Goal: Task Accomplishment & Management: Manage account settings

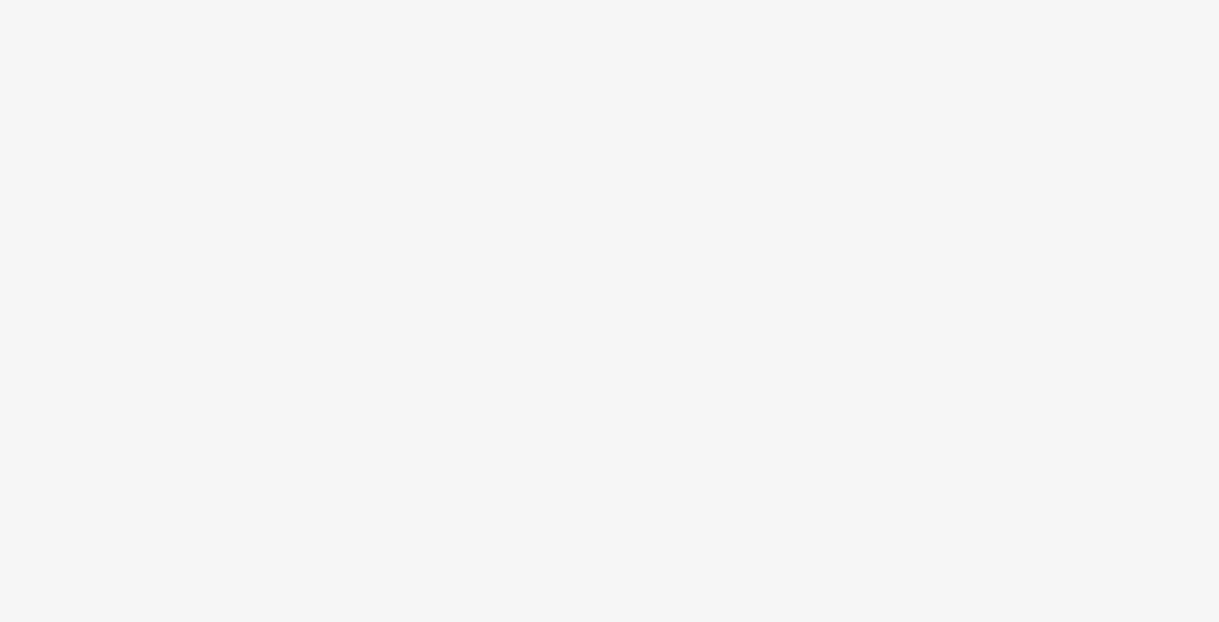
click at [590, 301] on body at bounding box center [609, 311] width 1219 height 622
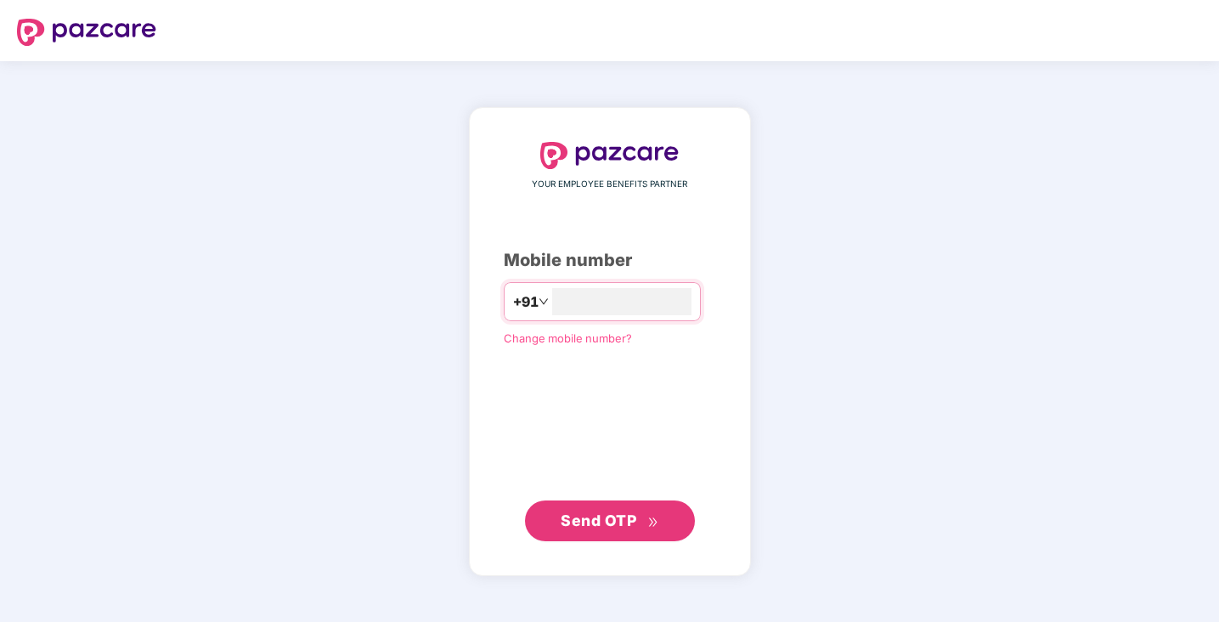
type input "**********"
click at [610, 515] on span "Send OTP" at bounding box center [599, 520] width 76 height 18
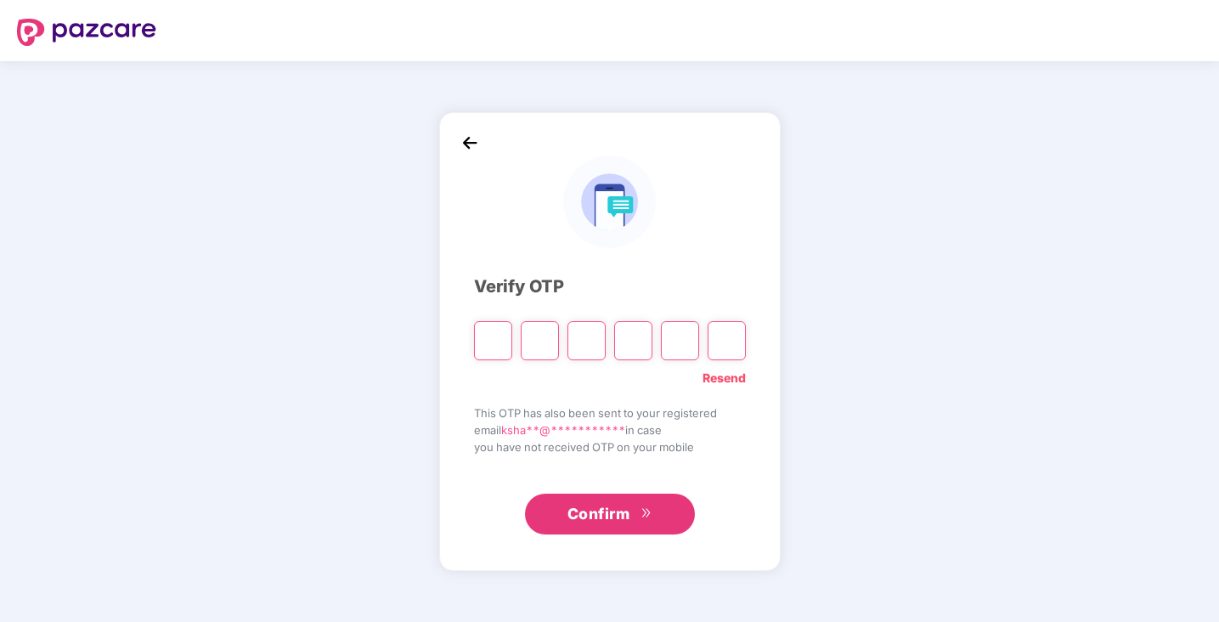
type input "*"
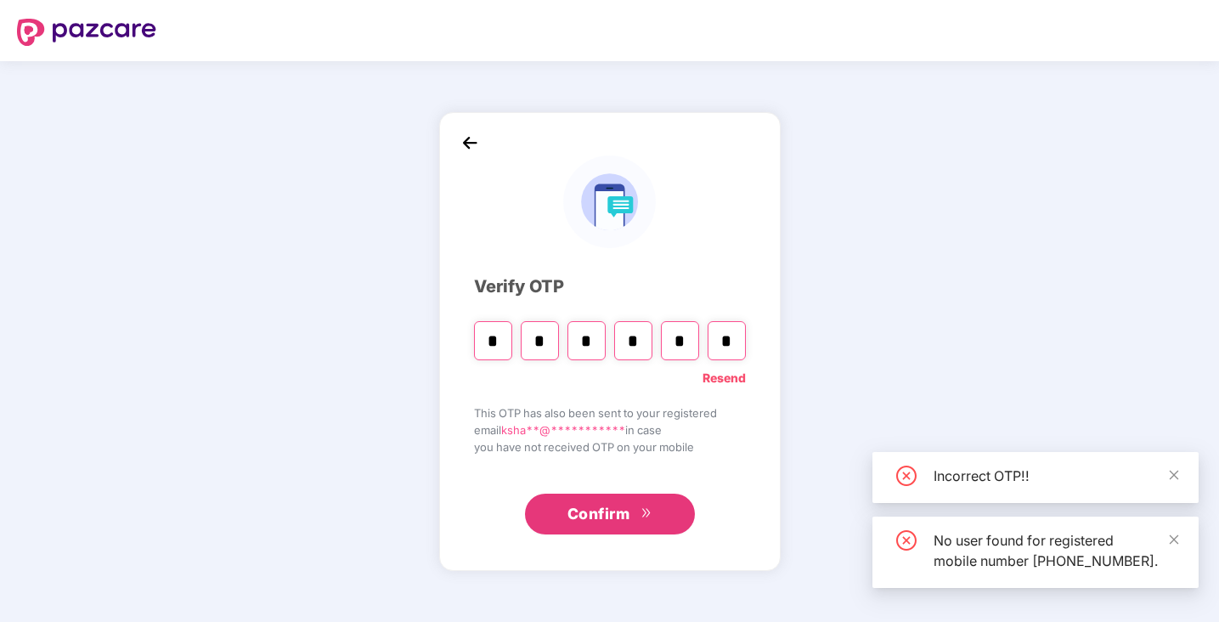
type input "*"
click at [633, 512] on button "Confirm" at bounding box center [610, 514] width 170 height 41
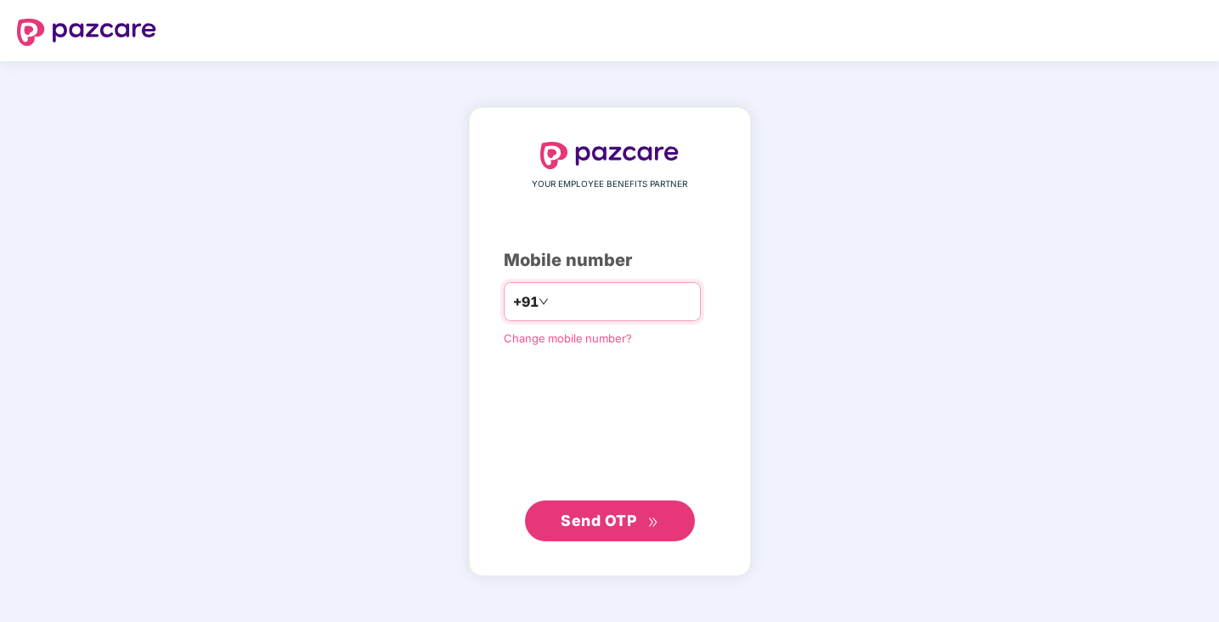
click at [577, 304] on input "number" at bounding box center [621, 301] width 139 height 27
type input "**********"
click at [581, 519] on span "Send OTP" at bounding box center [599, 520] width 76 height 18
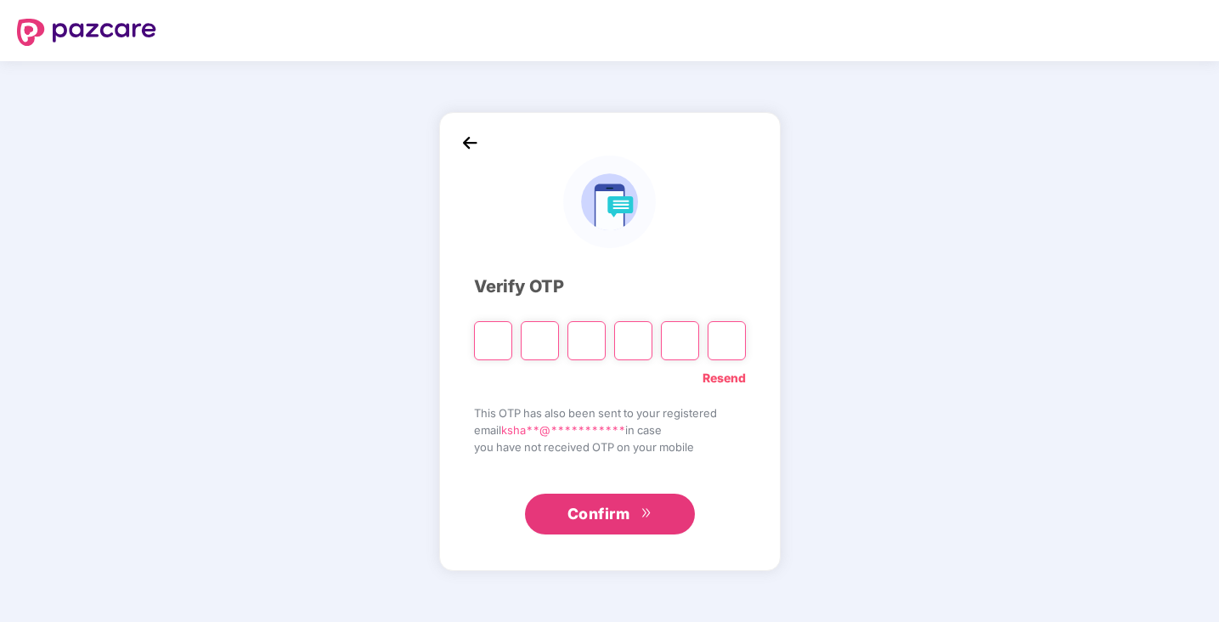
paste input "*"
type input "*"
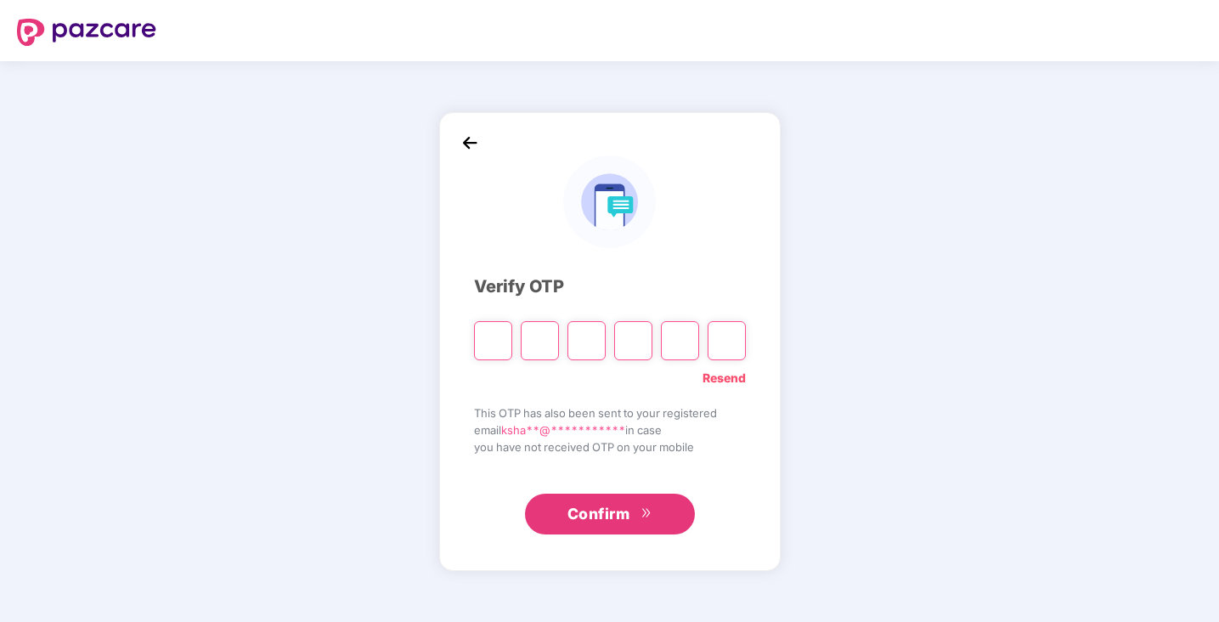
type input "*"
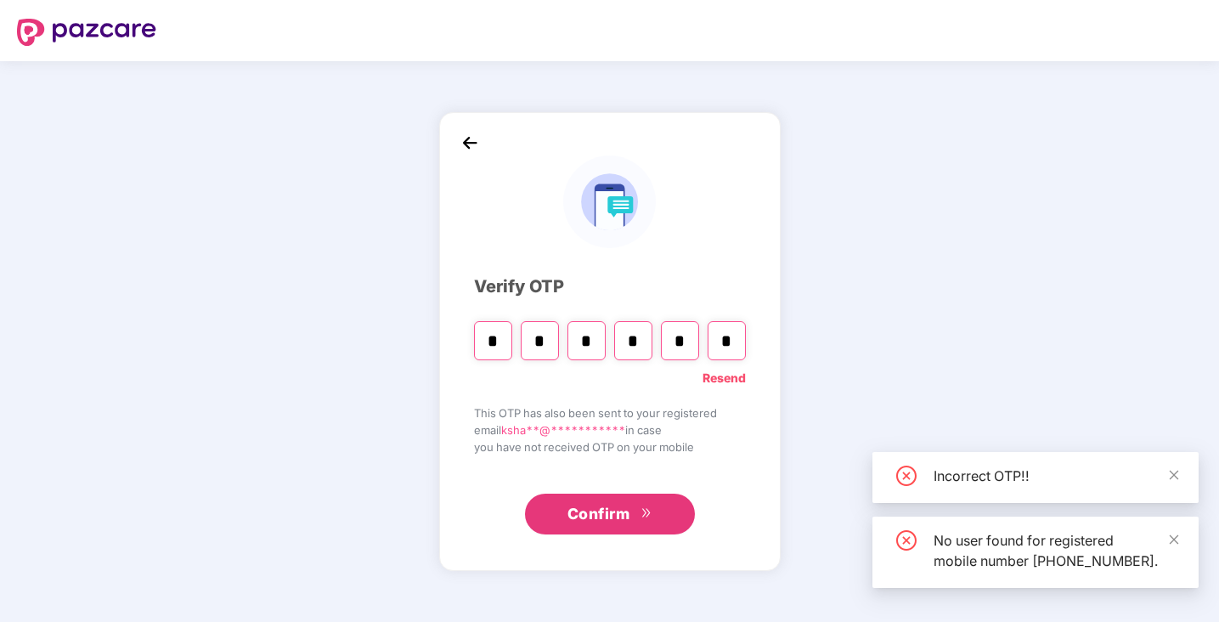
click at [584, 522] on span "Confirm" at bounding box center [598, 514] width 63 height 24
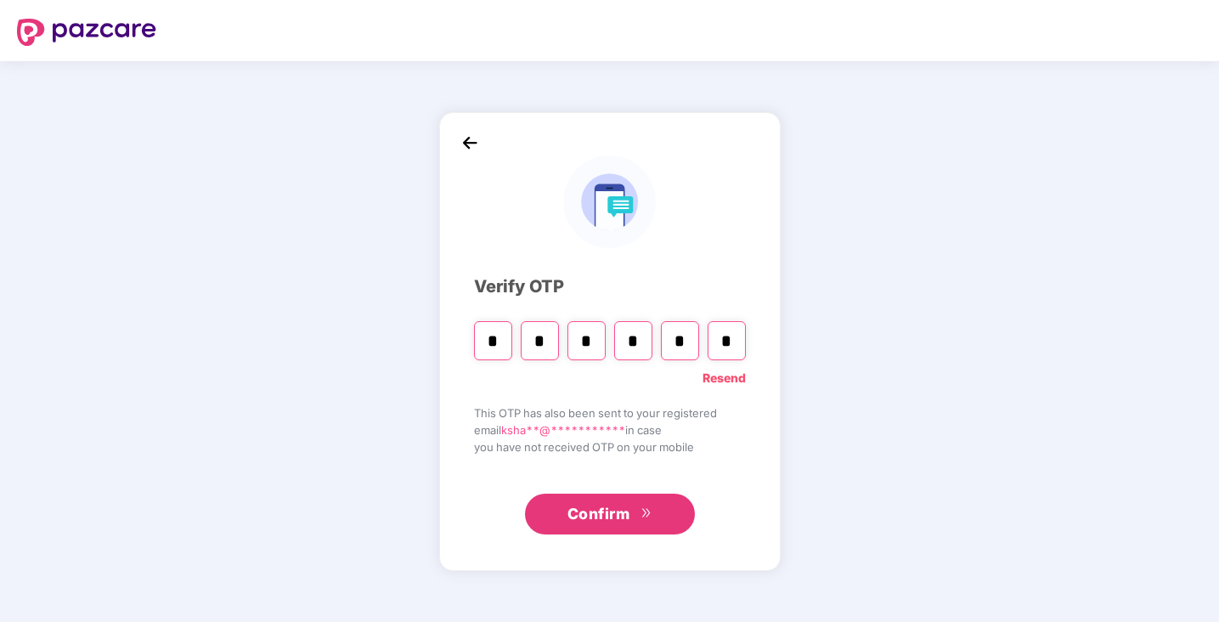
drag, startPoint x: 733, startPoint y: 344, endPoint x: 471, endPoint y: 340, distance: 262.5
click at [471, 339] on div "**********" at bounding box center [609, 341] width 341 height 459
paste input "*"
type input "*"
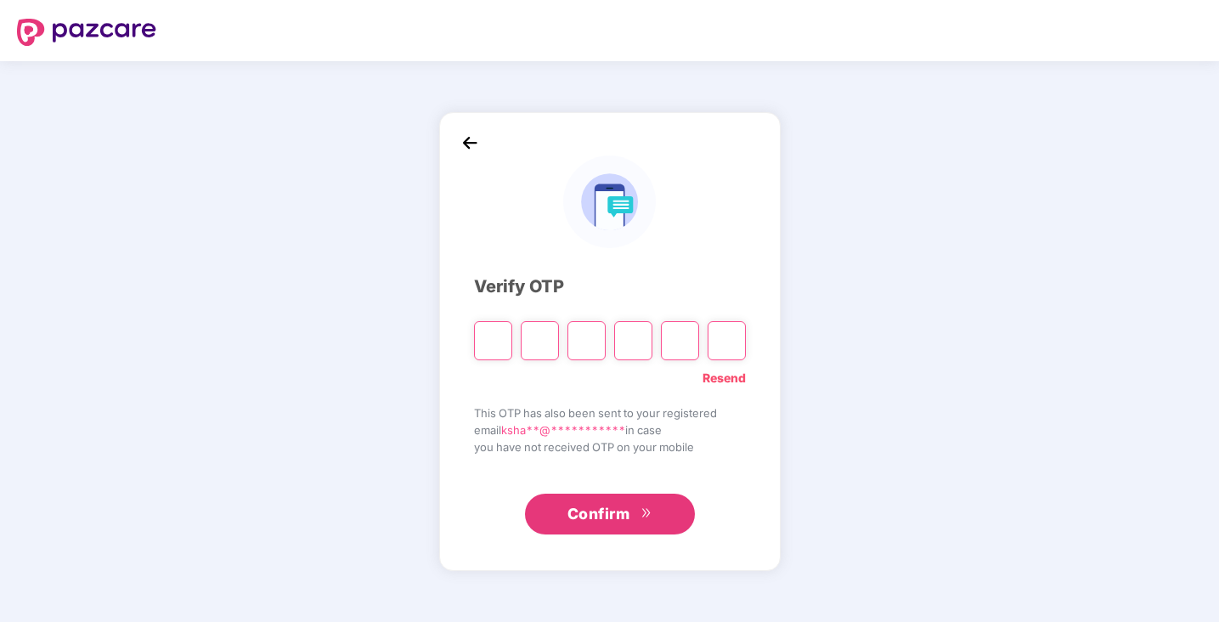
type input "*"
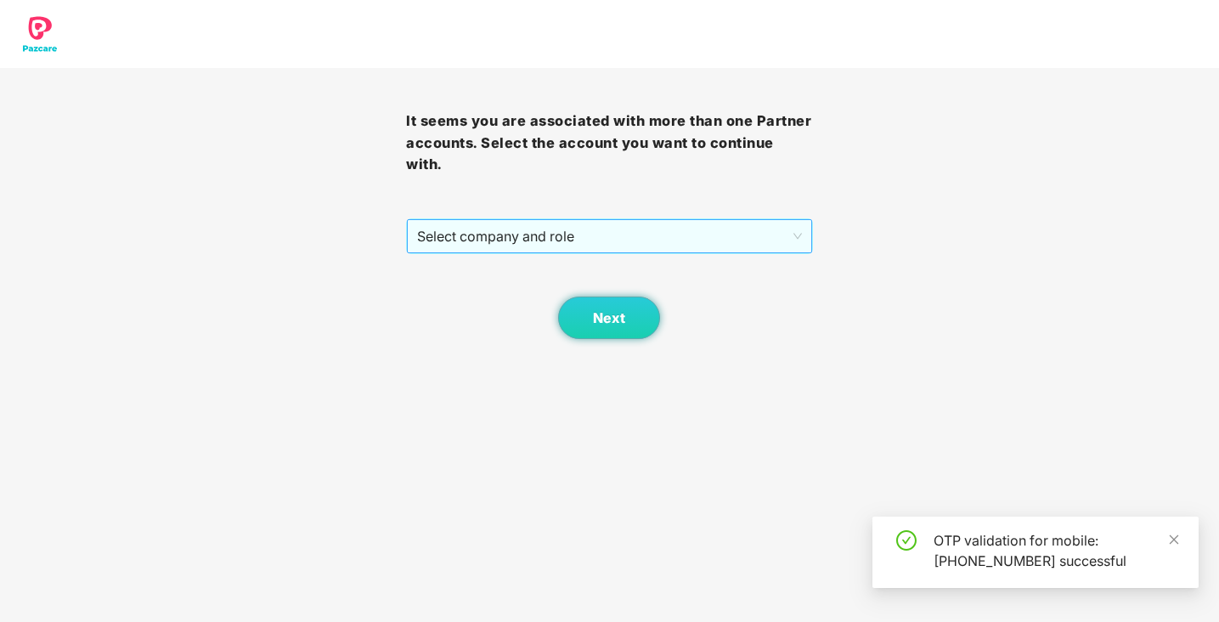
click at [586, 247] on span "Select company and role" at bounding box center [609, 236] width 384 height 32
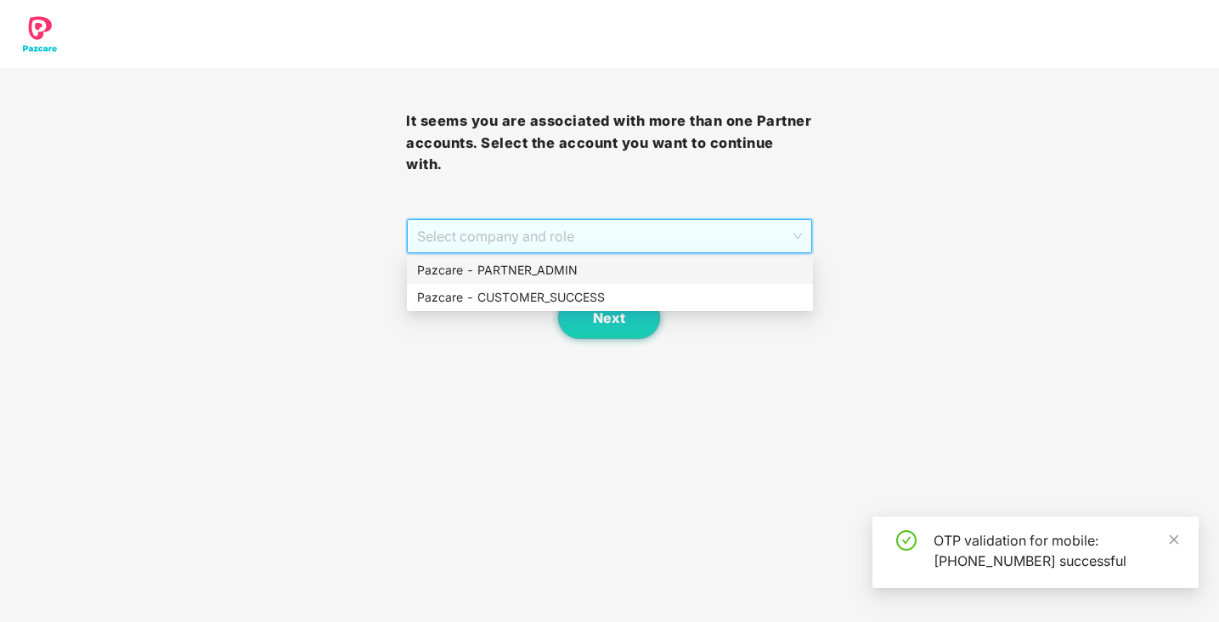
click at [573, 270] on div "Pazcare - PARTNER_ADMIN" at bounding box center [610, 270] width 386 height 19
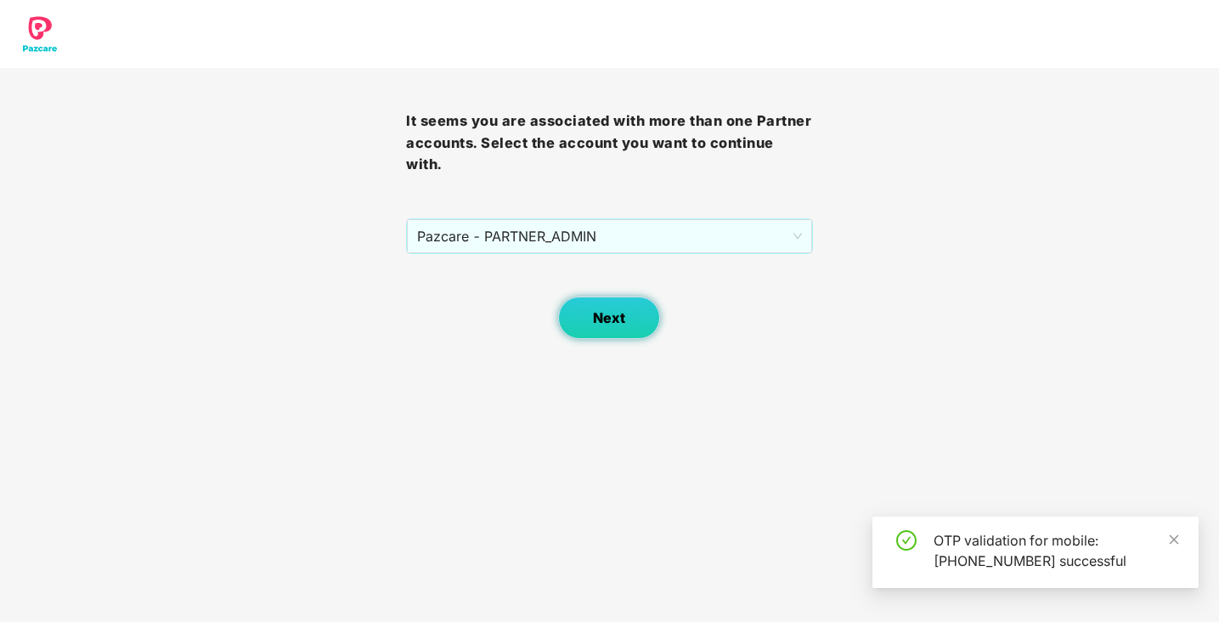
click at [608, 312] on span "Next" at bounding box center [609, 318] width 32 height 16
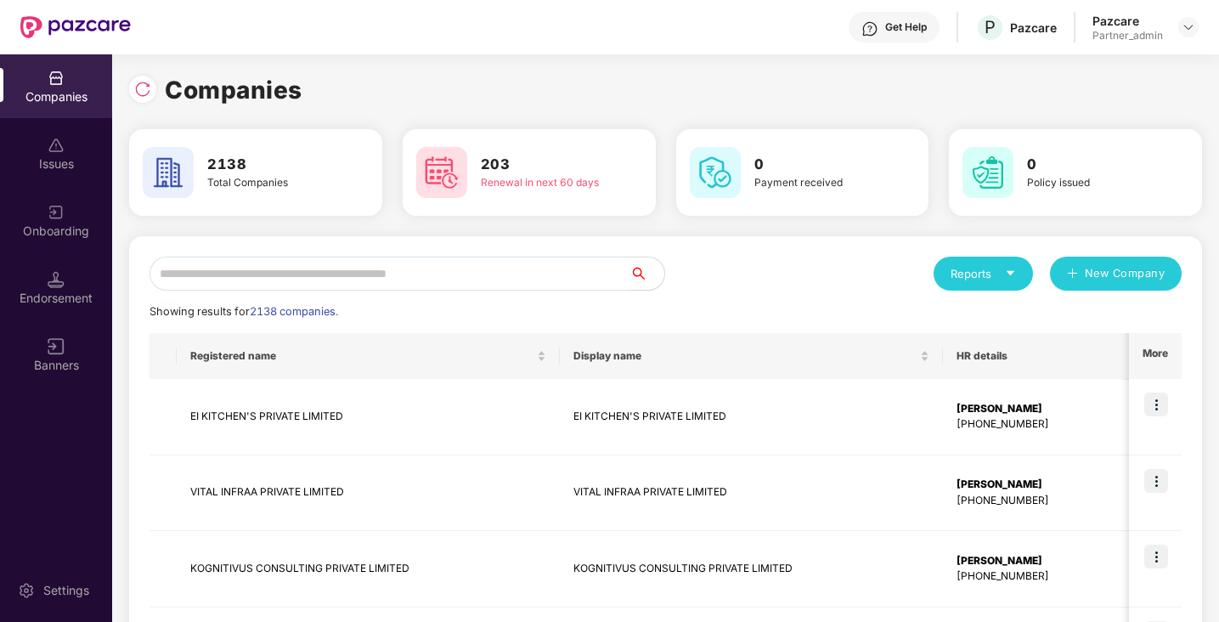
click at [416, 275] on input "text" at bounding box center [390, 274] width 481 height 34
type input "*"
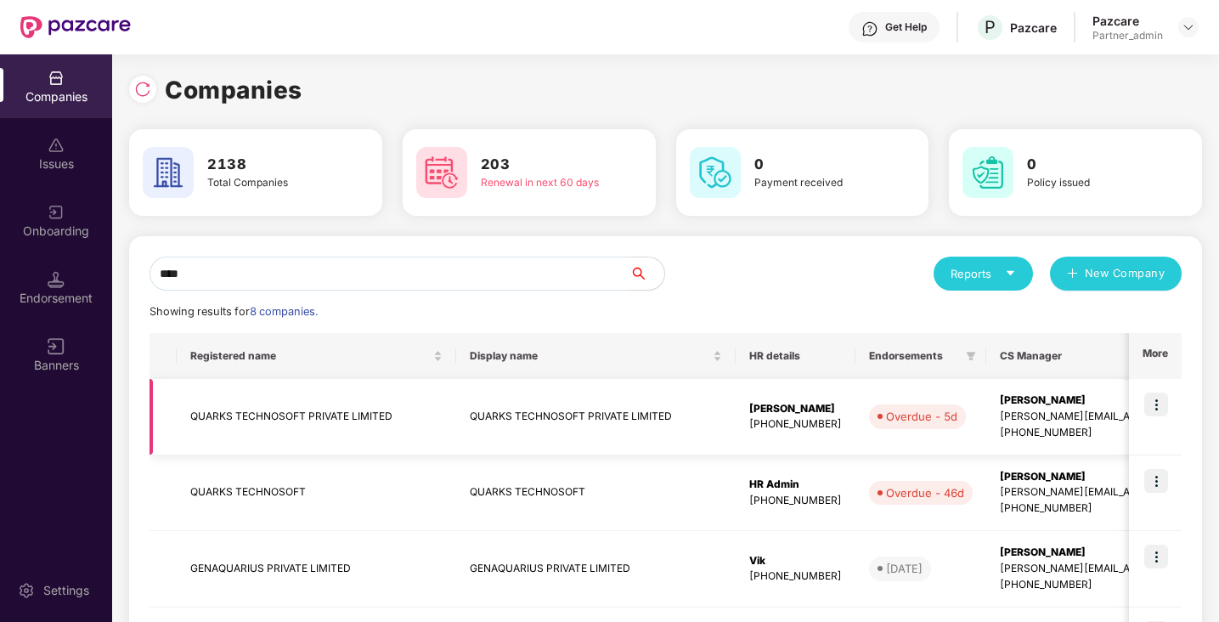
type input "****"
click at [1163, 404] on img at bounding box center [1156, 404] width 24 height 24
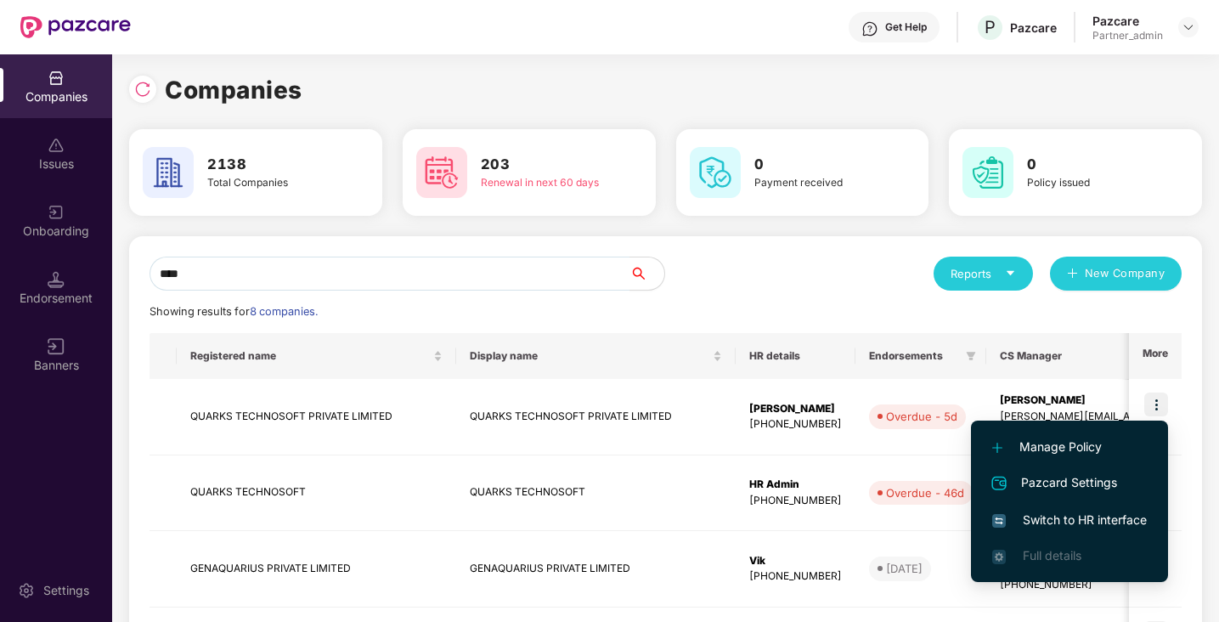
click at [1089, 516] on span "Switch to HR interface" at bounding box center [1069, 520] width 155 height 19
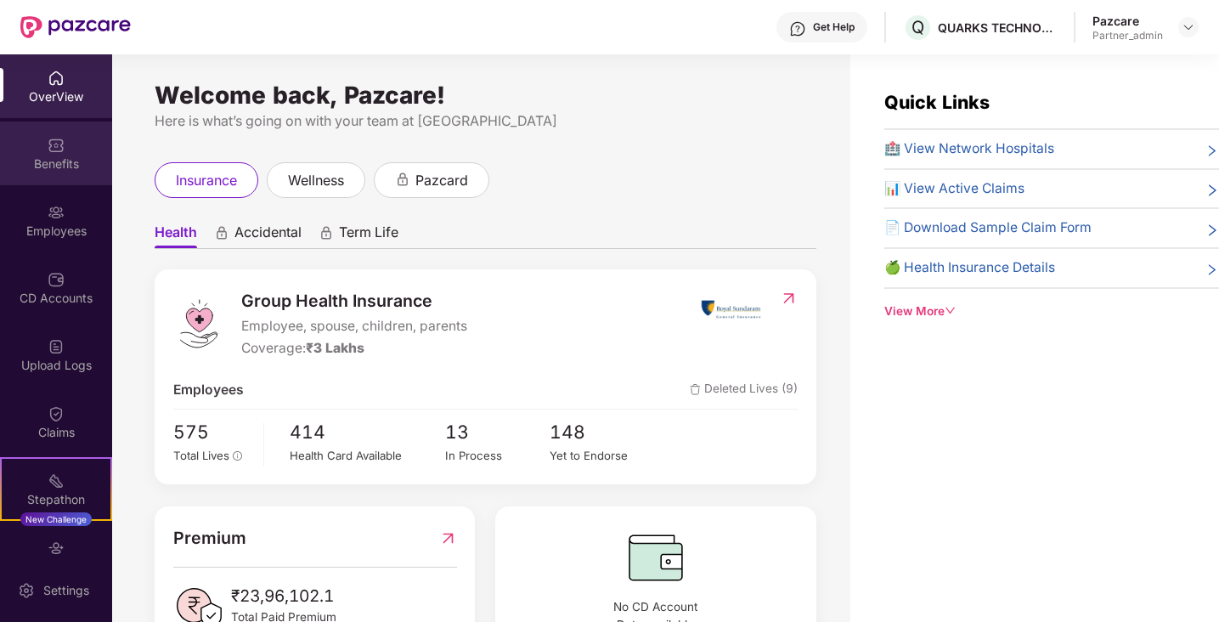
click at [70, 148] on div "Benefits" at bounding box center [56, 153] width 112 height 64
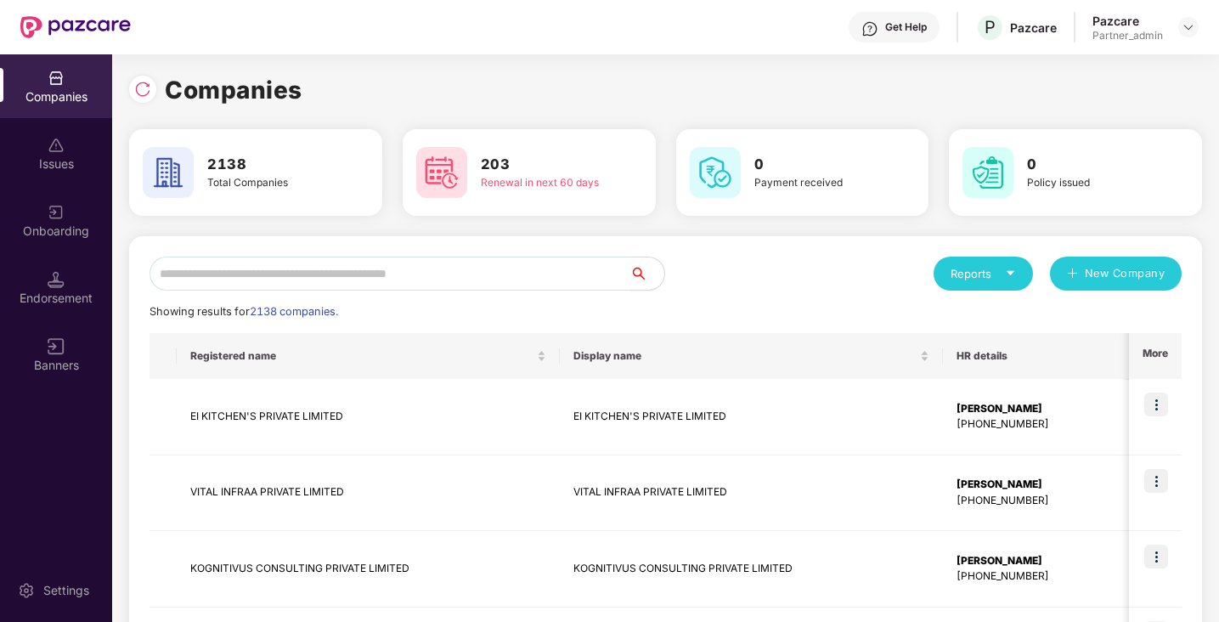
click at [1001, 278] on div "Reports" at bounding box center [983, 273] width 65 height 17
click at [995, 317] on div "Companies" at bounding box center [975, 318] width 62 height 19
click at [212, 279] on input "text" at bounding box center [390, 274] width 481 height 34
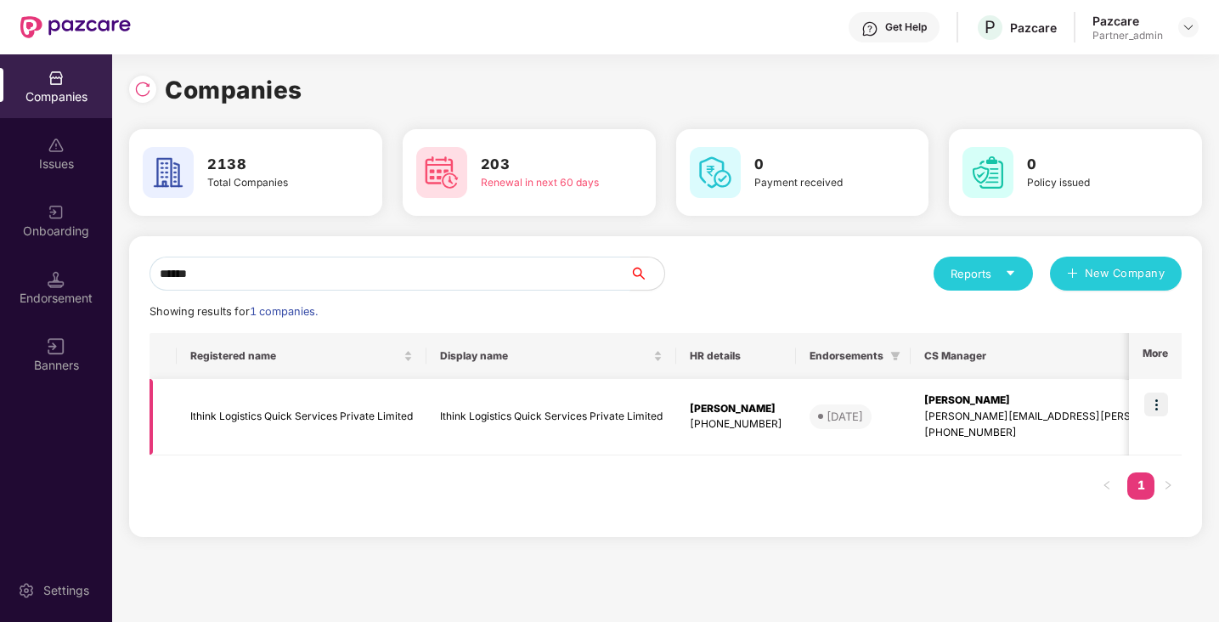
type input "******"
click at [1159, 404] on img at bounding box center [1156, 404] width 24 height 24
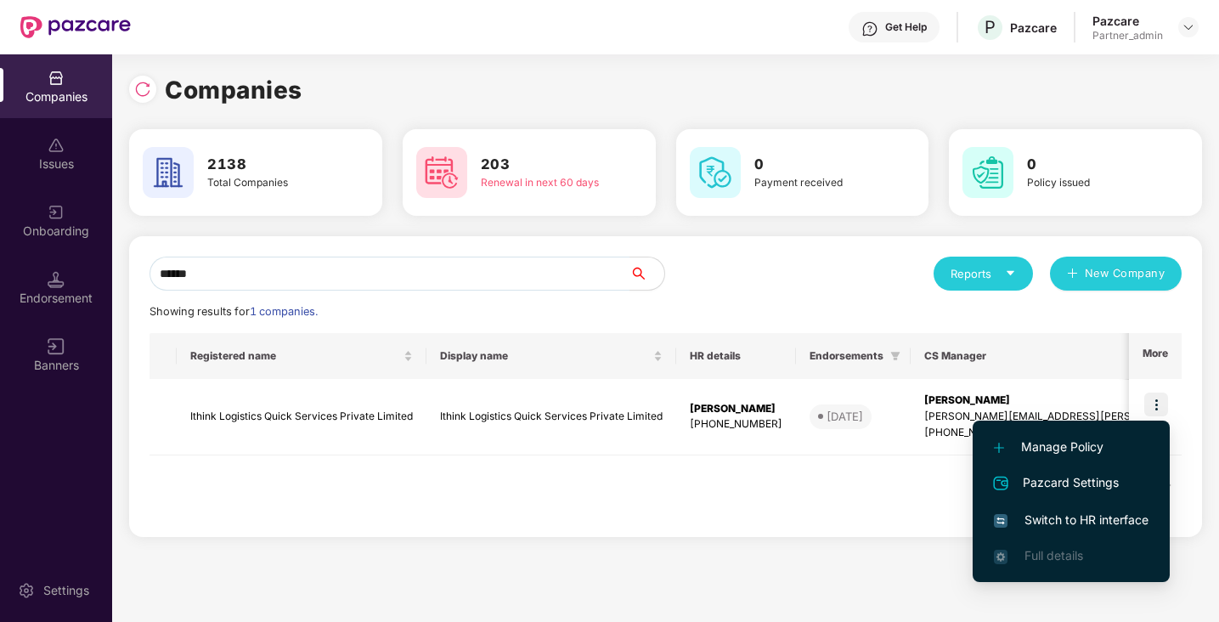
click at [1036, 525] on span "Switch to HR interface" at bounding box center [1071, 520] width 155 height 19
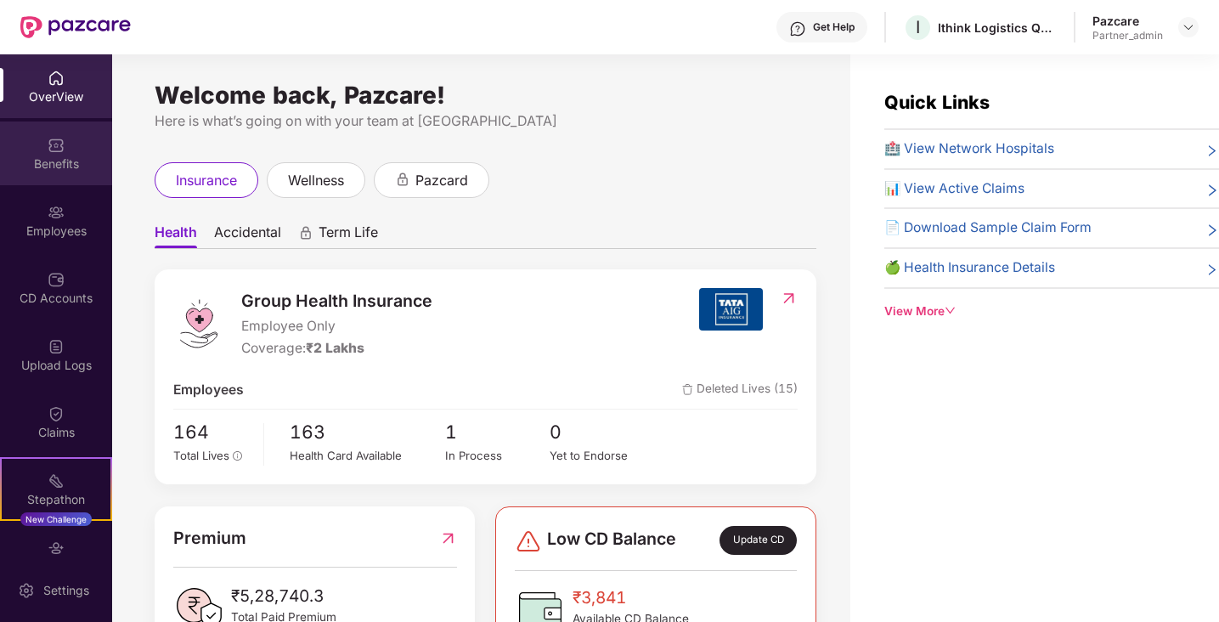
click at [65, 172] on div "Benefits" at bounding box center [56, 153] width 112 height 64
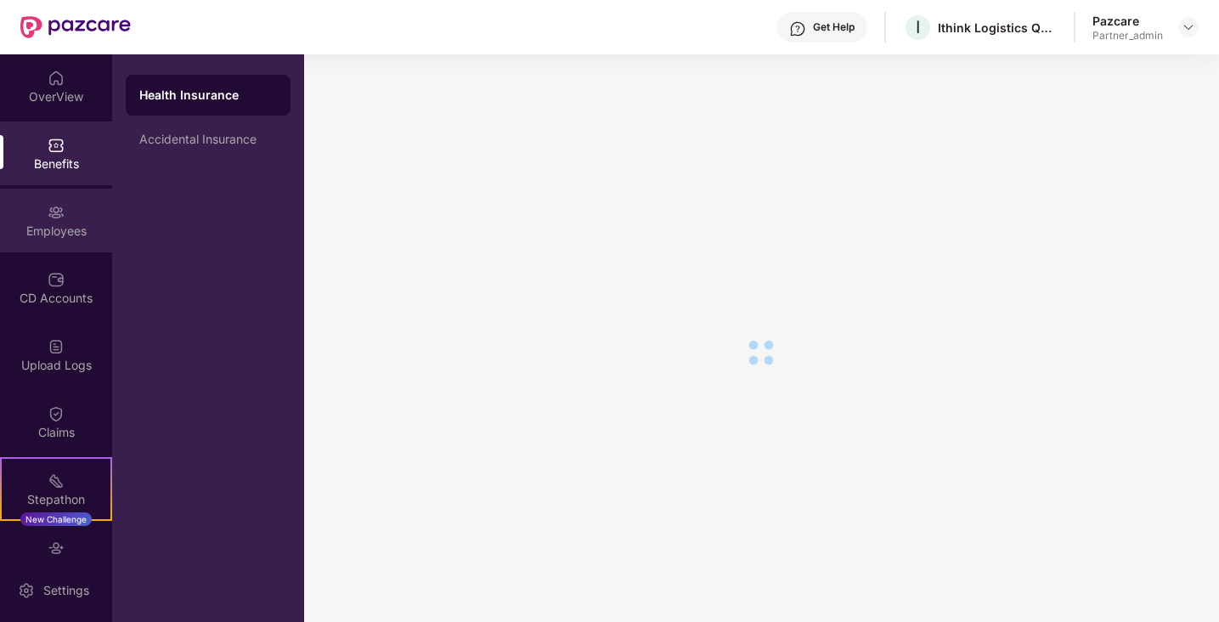
click at [69, 233] on div "Employees" at bounding box center [56, 231] width 112 height 17
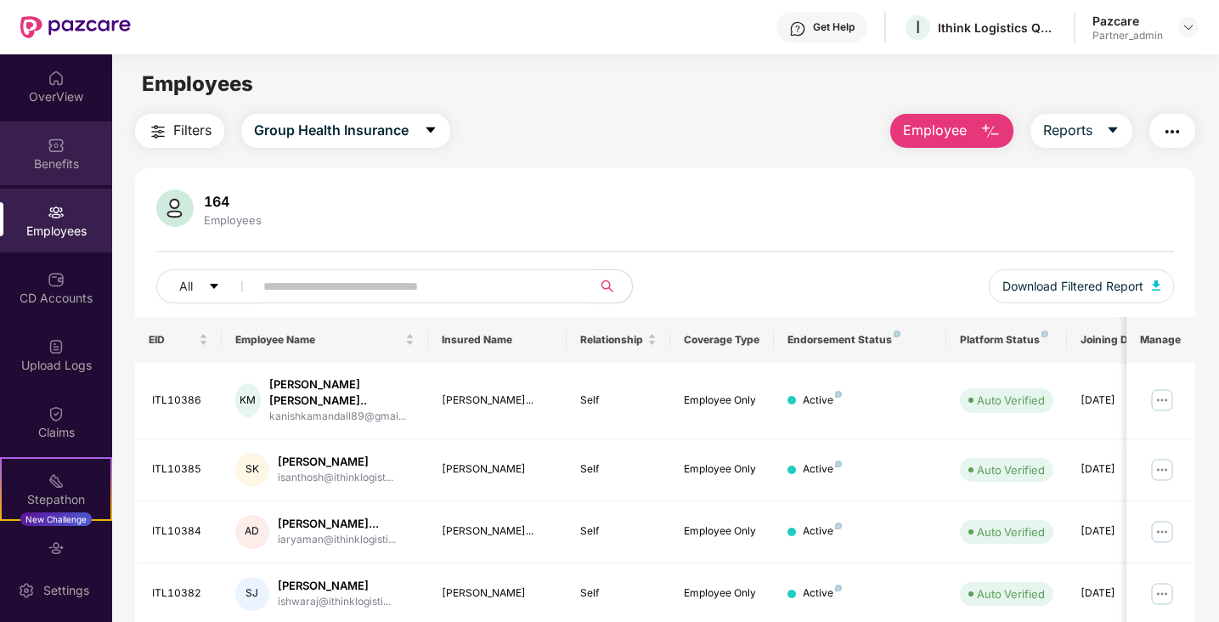
click at [78, 161] on div "Benefits" at bounding box center [56, 163] width 112 height 17
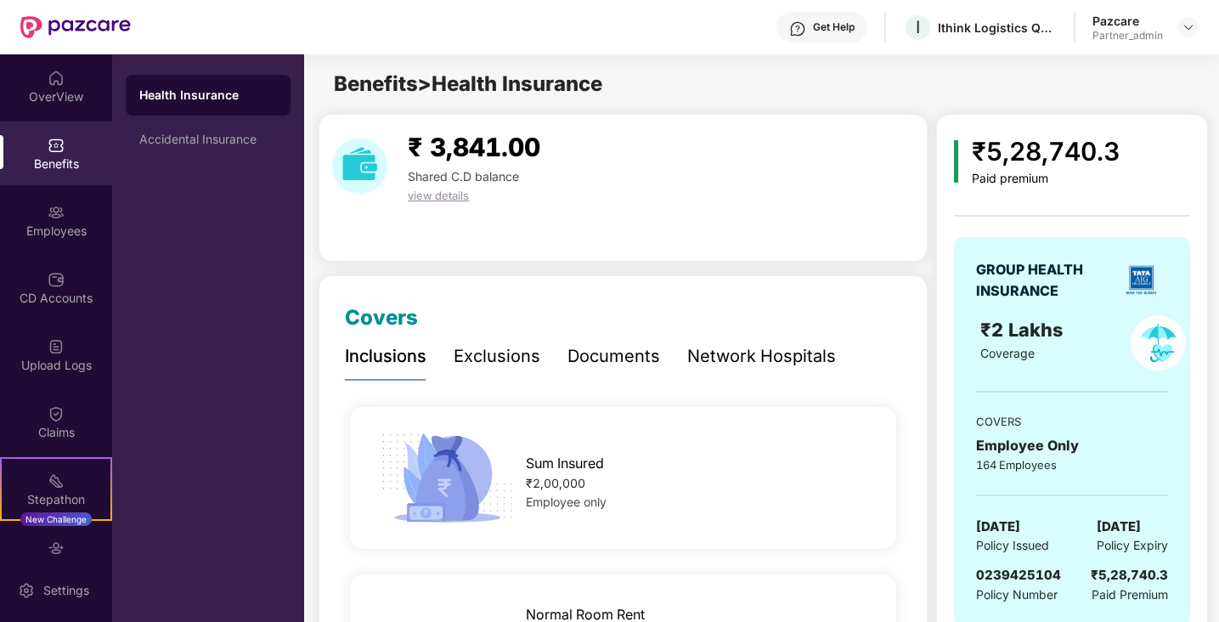
click at [603, 359] on div "Documents" at bounding box center [613, 356] width 93 height 26
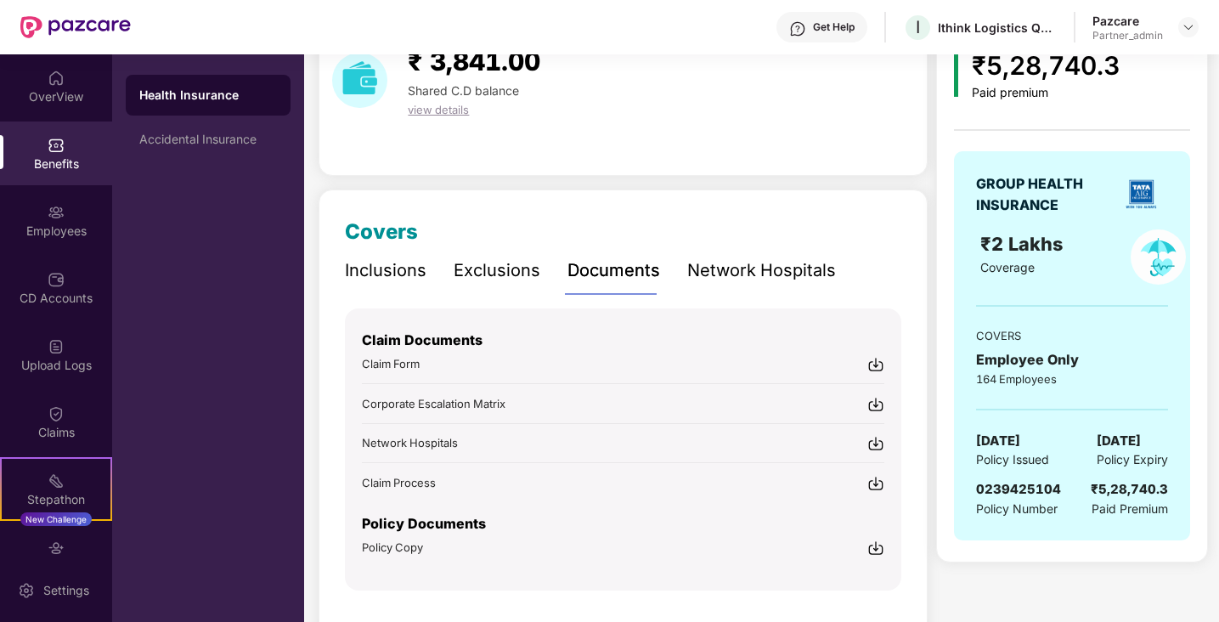
scroll to position [122, 0]
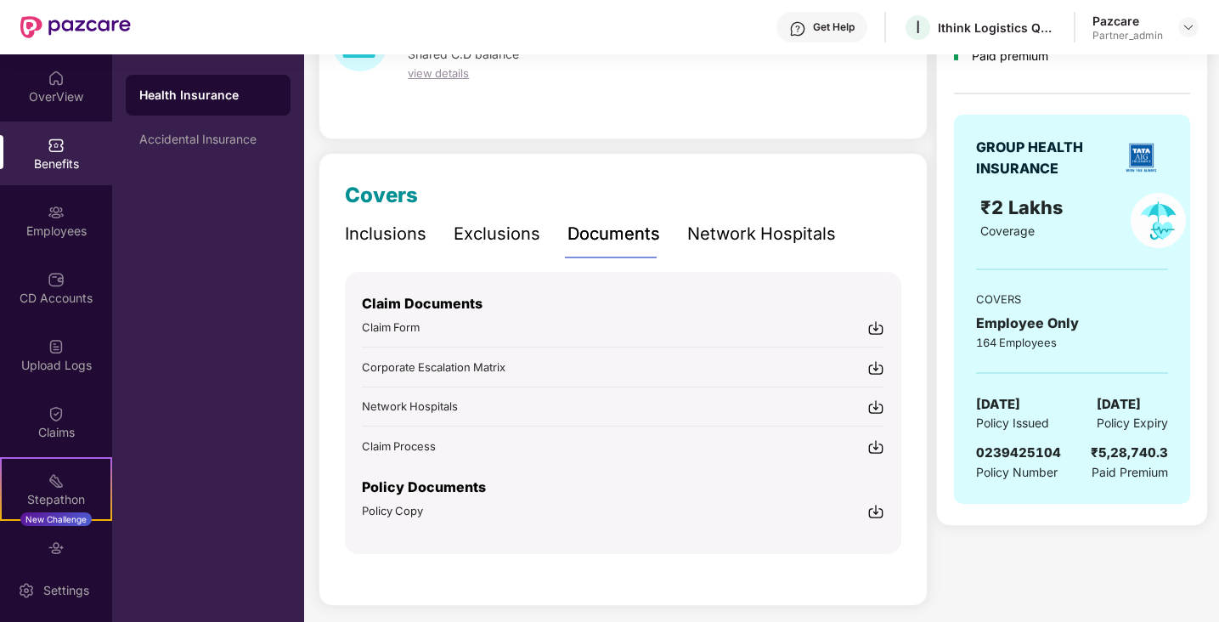
click at [512, 504] on div "Policy Copy" at bounding box center [623, 511] width 522 height 18
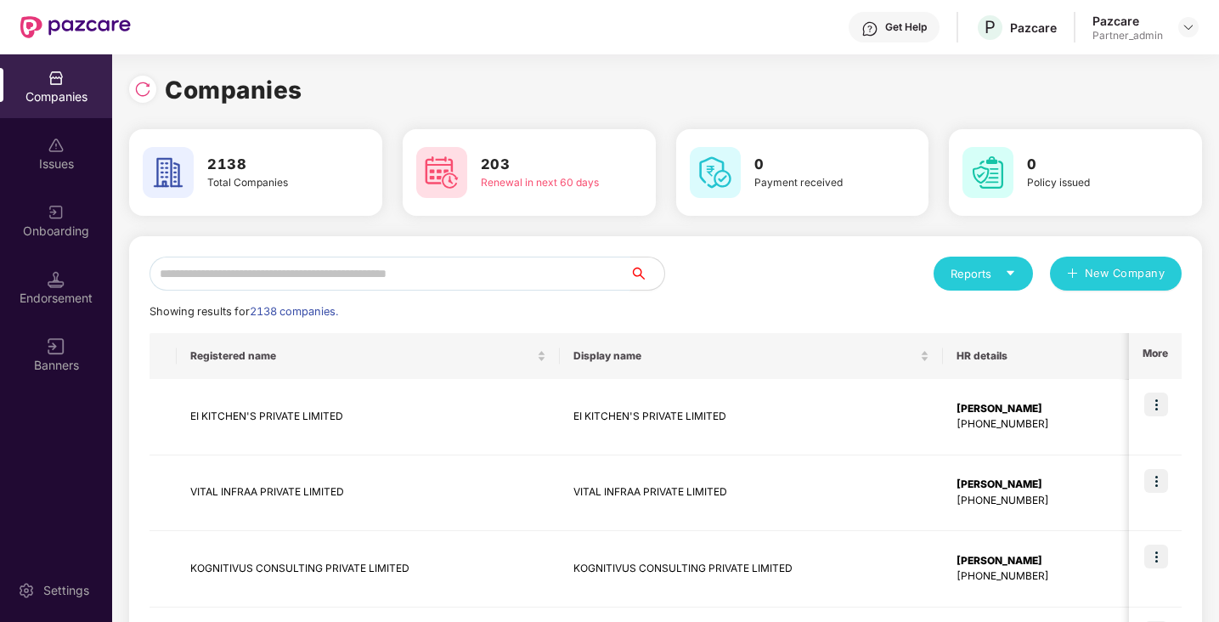
click at [189, 282] on input "text" at bounding box center [390, 274] width 481 height 34
paste input "**********"
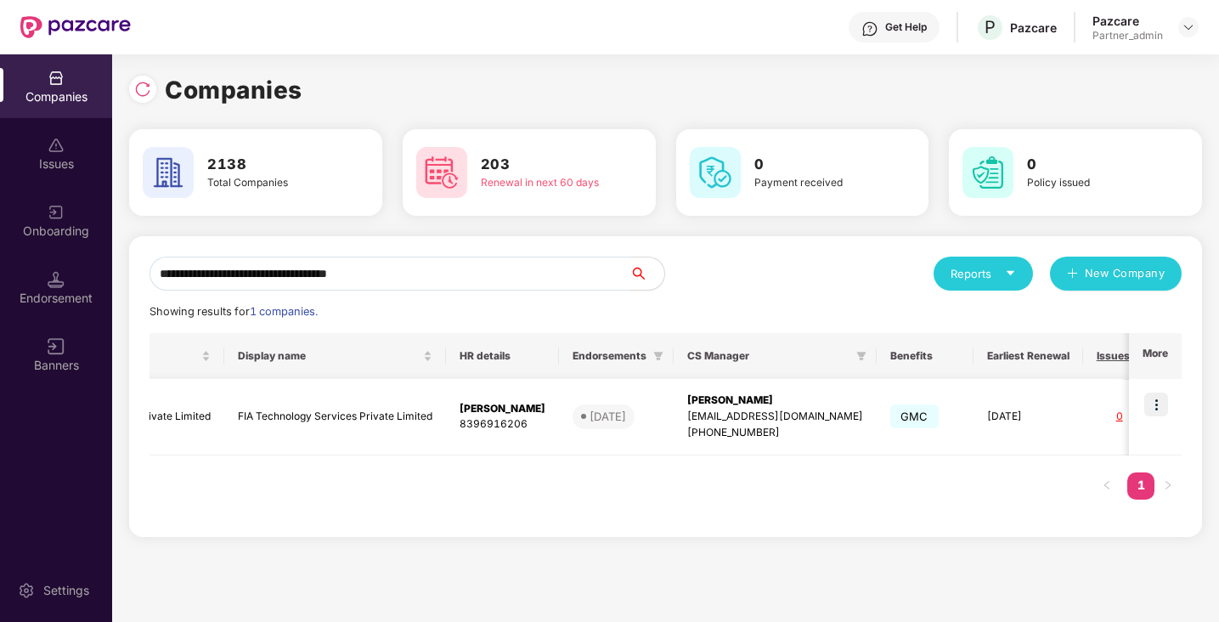
scroll to position [0, 0]
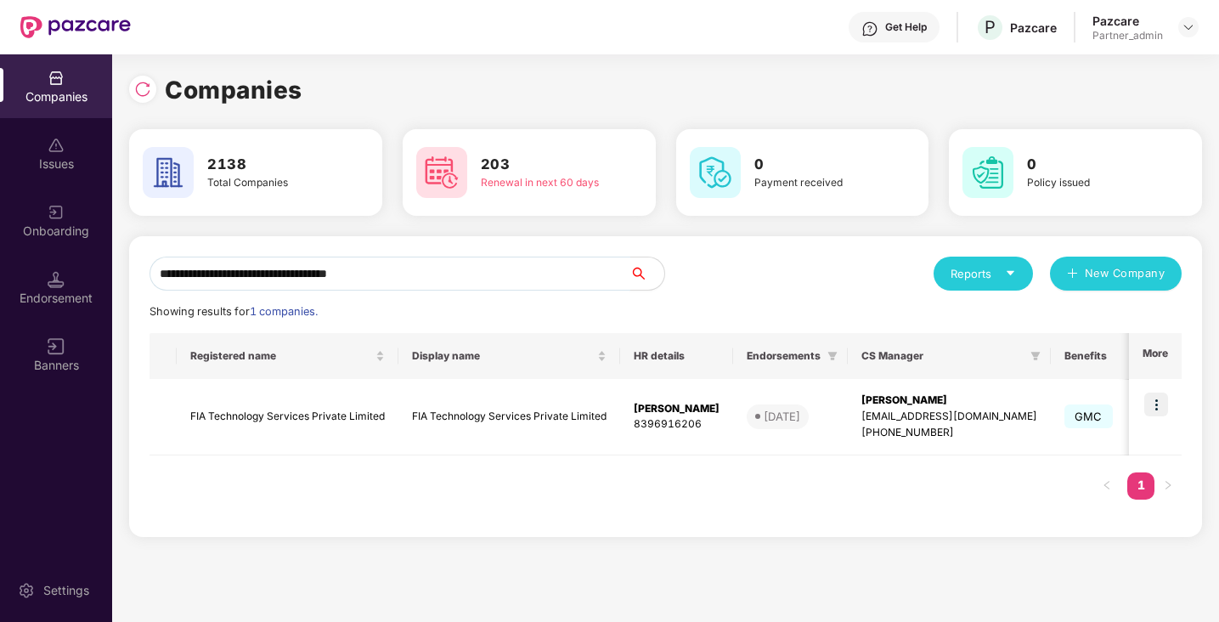
type input "**********"
